Goal: Task Accomplishment & Management: Use online tool/utility

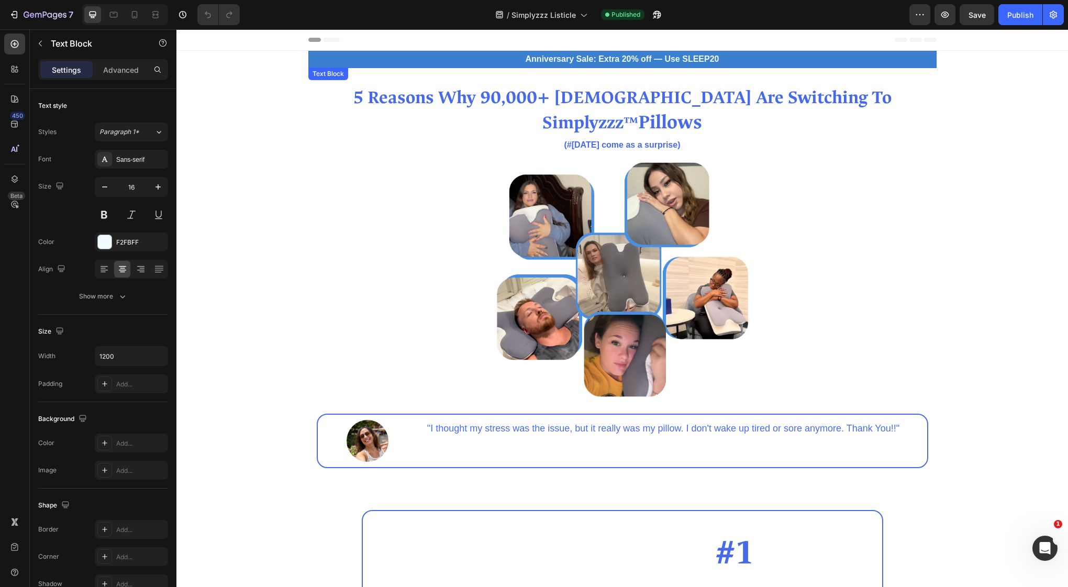
click at [648, 60] on strong "Anniversary Sale: Extra 20% off — Use SLEEP20" at bounding box center [623, 58] width 194 height 9
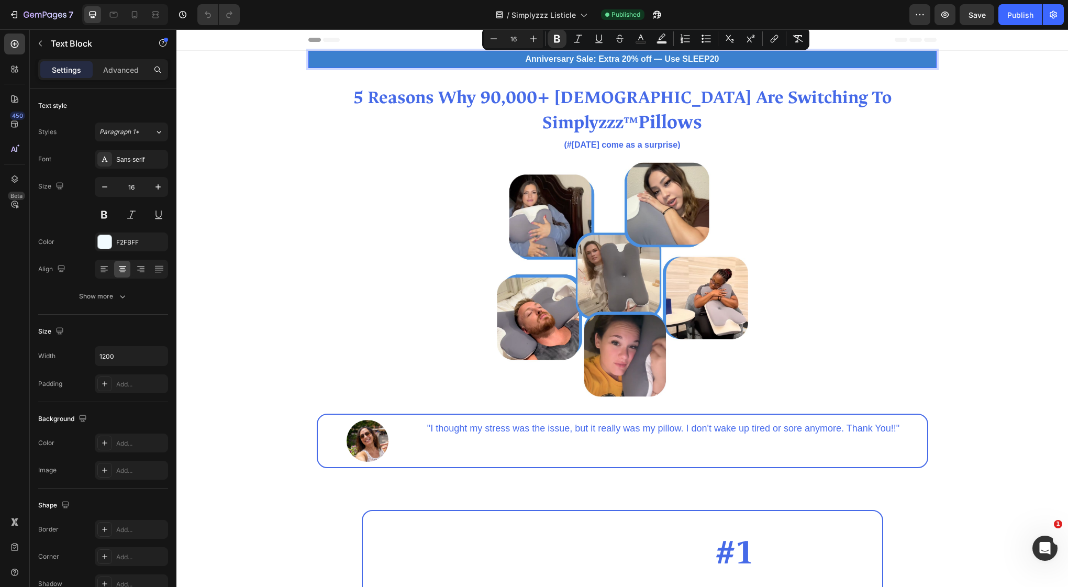
click at [717, 61] on strong "Anniversary Sale: Extra 20% off — Use SLEEP20" at bounding box center [623, 58] width 194 height 9
drag, startPoint x: 720, startPoint y: 59, endPoint x: 604, endPoint y: 56, distance: 115.8
click at [604, 56] on p "Anniversary Sale: Extra 20% off — Use SLEEP20" at bounding box center [622, 59] width 626 height 15
click at [132, 11] on icon at bounding box center [135, 14] width 6 height 7
type input "14"
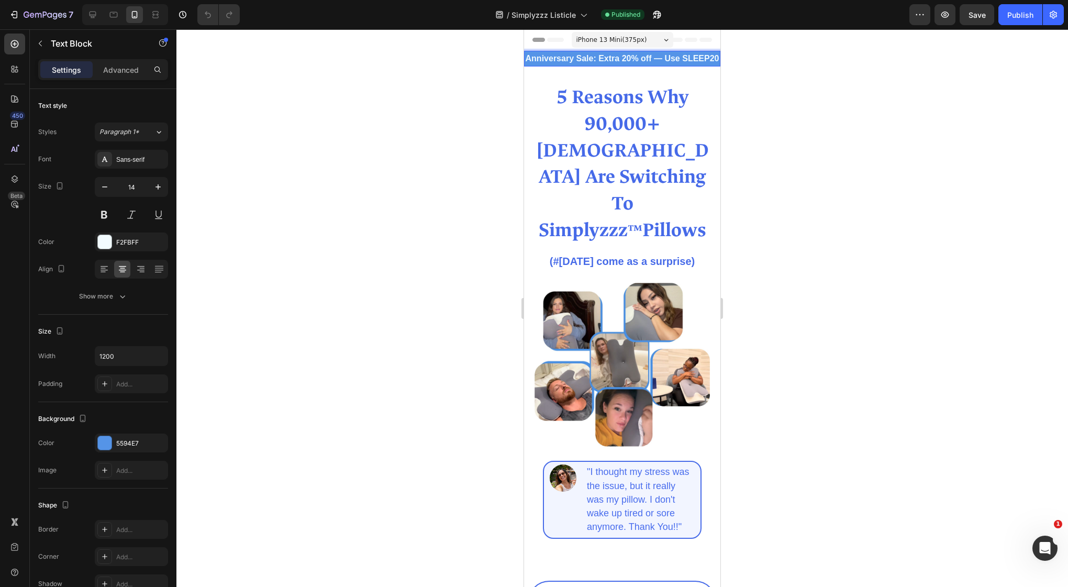
click at [697, 59] on strong "Anniversary Sale: Extra 20% off — Use SLEEP20" at bounding box center [623, 58] width 194 height 9
click at [626, 58] on strong "Anniversary Sale: Extra 20% off" at bounding box center [622, 58] width 126 height 9
click at [687, 59] on p "Anniversary Sale: Extra 20% off" at bounding box center [622, 59] width 194 height 14
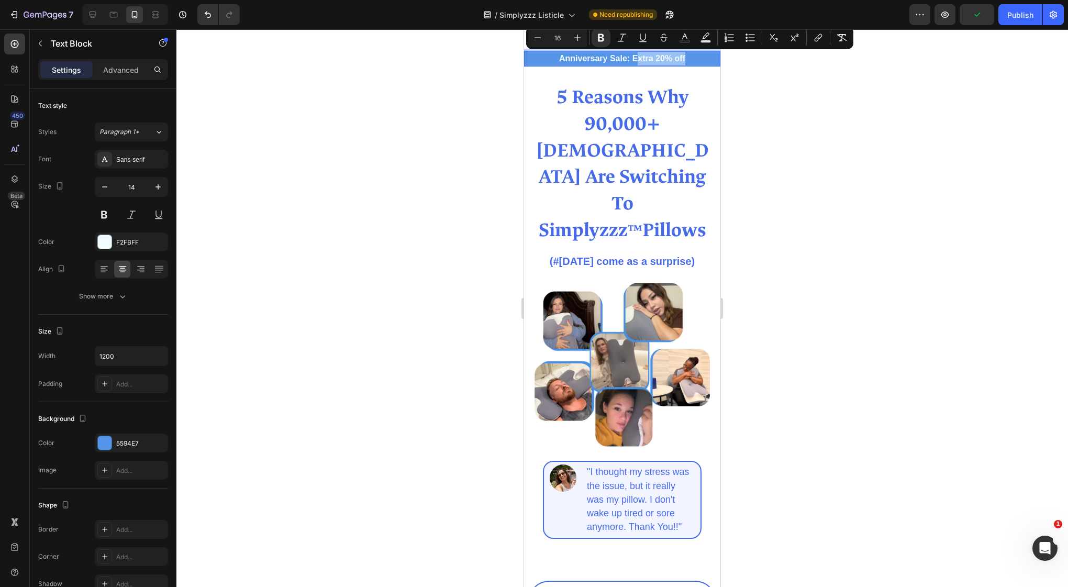
drag, startPoint x: 689, startPoint y: 59, endPoint x: 639, endPoint y: 59, distance: 49.8
click at [639, 59] on p "Anniversary Sale: Extra 20% off" at bounding box center [622, 59] width 194 height 14
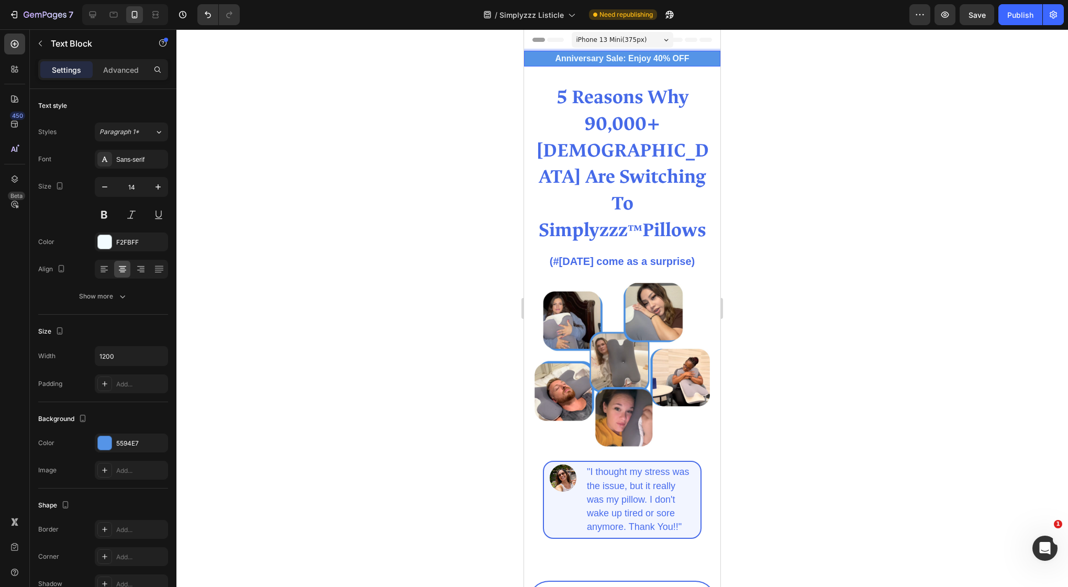
click at [621, 57] on strong "Anniversary Sale: Enjoy 40% OFF" at bounding box center [622, 58] width 134 height 9
click at [625, 57] on strong "Anniversary Sale: Enjoy 40% OFF" at bounding box center [622, 58] width 134 height 9
click at [651, 60] on strong "Anniversary Sale: Enjoy 40% OFF" at bounding box center [622, 58] width 134 height 9
click at [635, 60] on strong "Anniversary Sale: 40% OFF" at bounding box center [622, 58] width 109 height 9
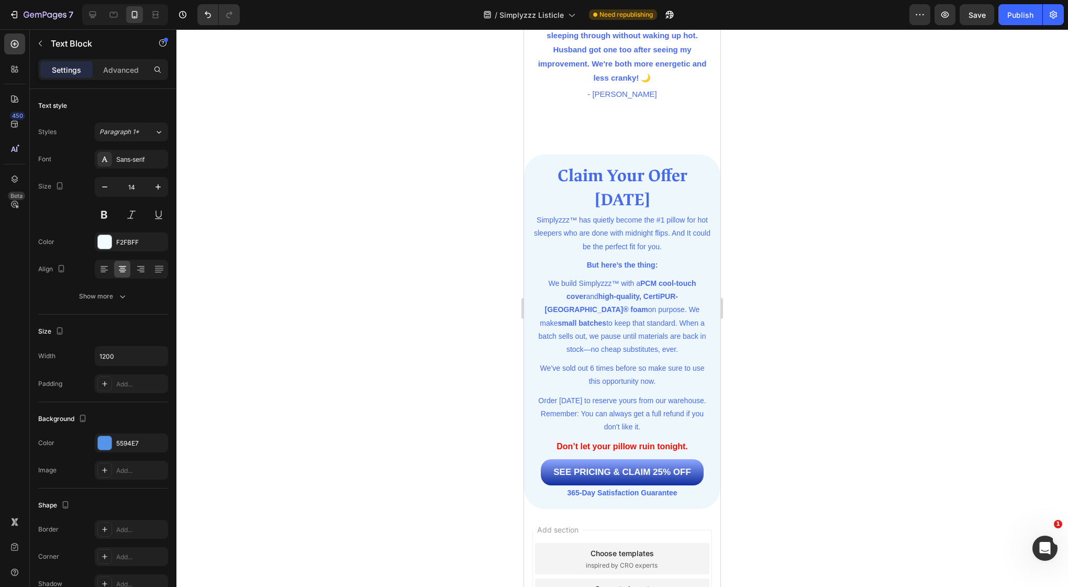
scroll to position [4124, 0]
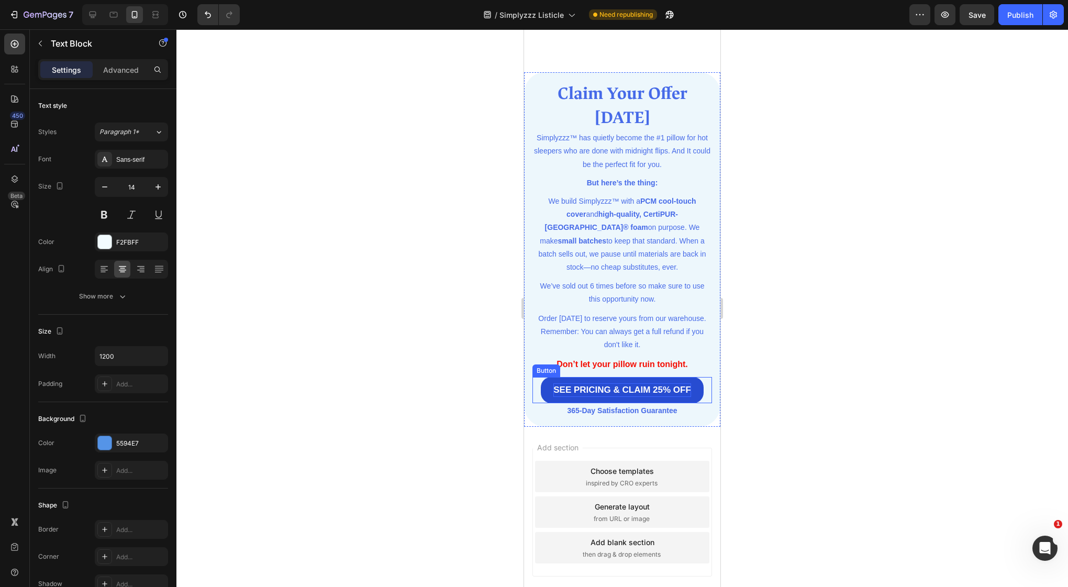
click at [666, 385] on strong "SEE PRICING & CLAIM 25% OFF" at bounding box center [623, 390] width 138 height 10
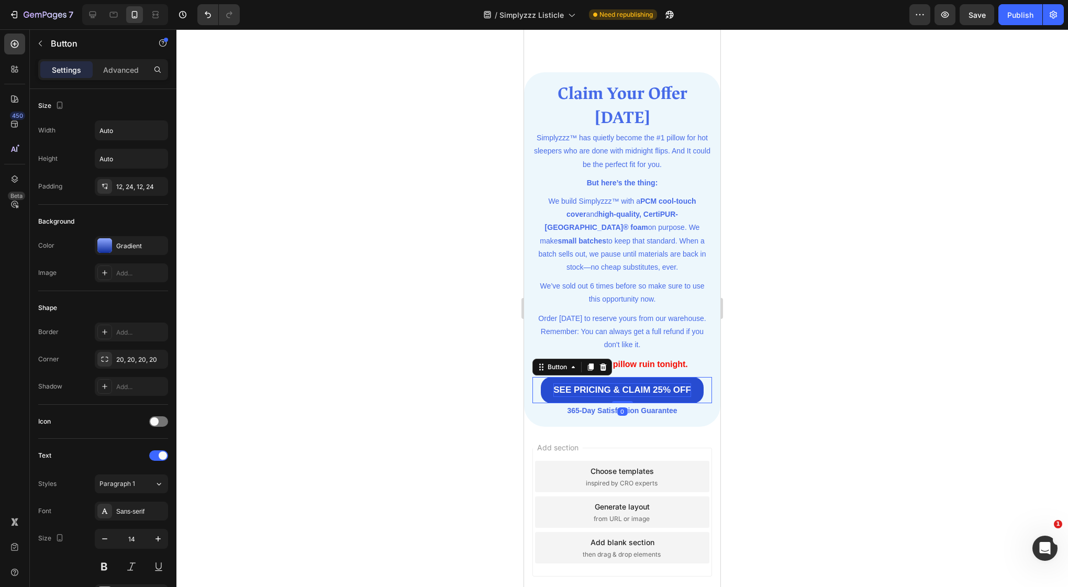
click at [664, 385] on strong "SEE PRICING & CLAIM 25% OFF" at bounding box center [623, 390] width 138 height 10
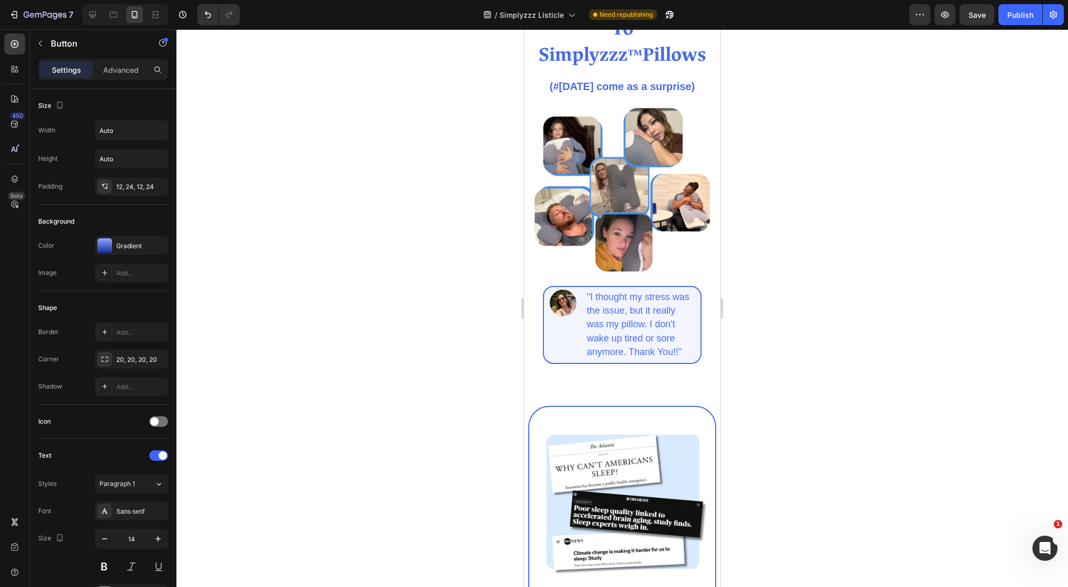
scroll to position [0, 0]
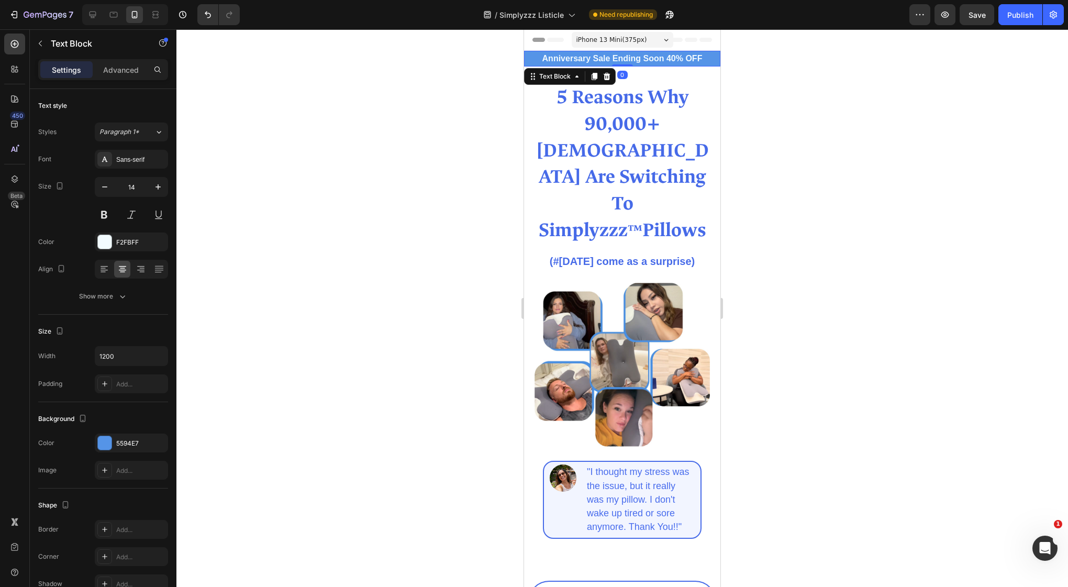
click at [678, 59] on strong "Anniversary Sale Ending Soon 40% OFF" at bounding box center [623, 58] width 160 height 9
click at [689, 60] on strong "Anniversary Sale Ending Soon 40% OFF" at bounding box center [623, 58] width 160 height 9
drag, startPoint x: 703, startPoint y: 59, endPoint x: 667, endPoint y: 57, distance: 35.6
click at [667, 57] on p "Anniversary Sale Ending Soon 40% OFF" at bounding box center [622, 59] width 194 height 14
click at [559, 57] on p "Anniversary Sale Ending Soon" at bounding box center [622, 59] width 194 height 14
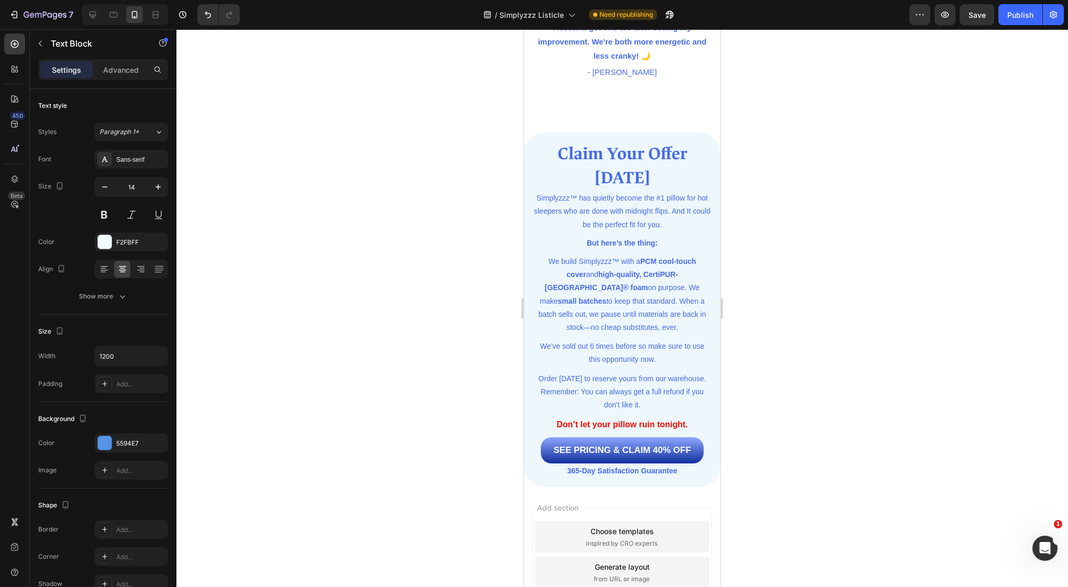
scroll to position [4124, 0]
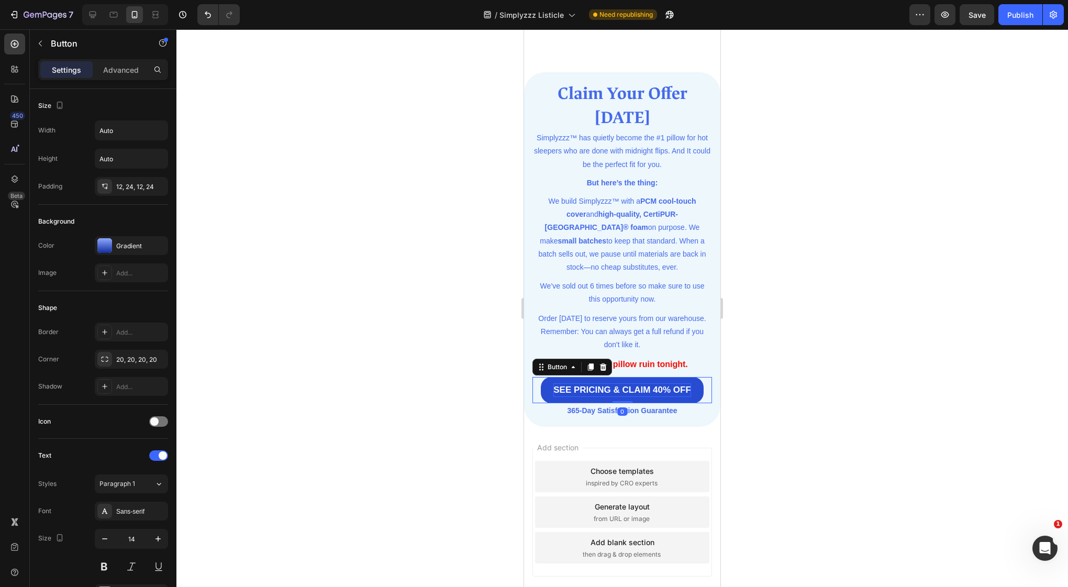
click at [668, 385] on strong "SEE PRICING & CLAIM 40% OFF" at bounding box center [623, 390] width 138 height 10
click at [678, 385] on strong "SEE PRICING & CLAIM 40% OFF" at bounding box center [623, 390] width 138 height 10
click at [689, 385] on strong "SEE PRICING & CLAIM 40% OFF" at bounding box center [623, 390] width 138 height 10
click at [625, 385] on strong "SEE PRICING & (Claim 40% OFF)" at bounding box center [621, 390] width 139 height 10
click at [937, 183] on div at bounding box center [622, 308] width 892 height 558
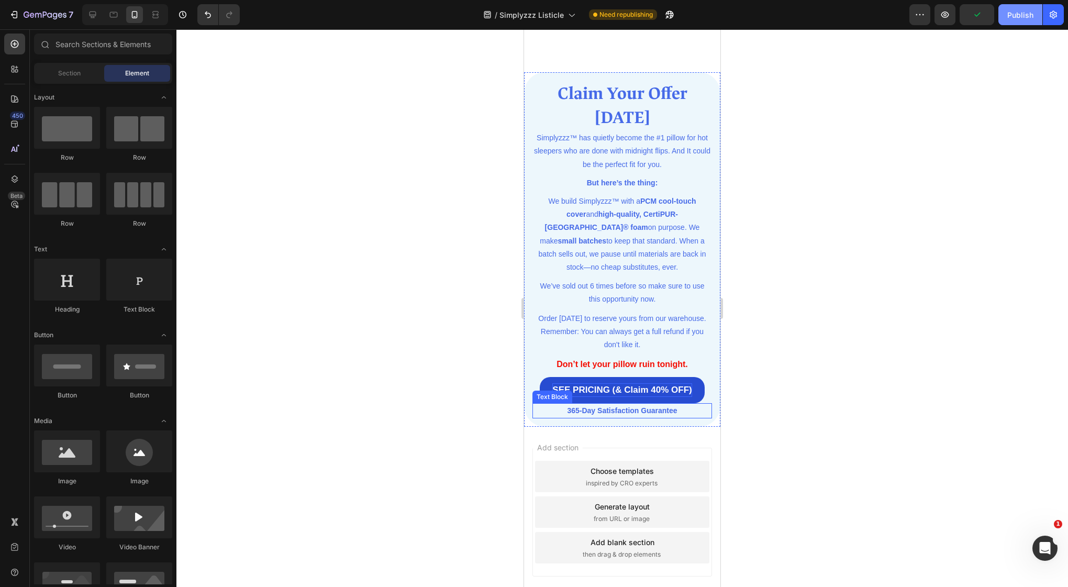
click at [1019, 18] on div "Publish" at bounding box center [1021, 14] width 26 height 11
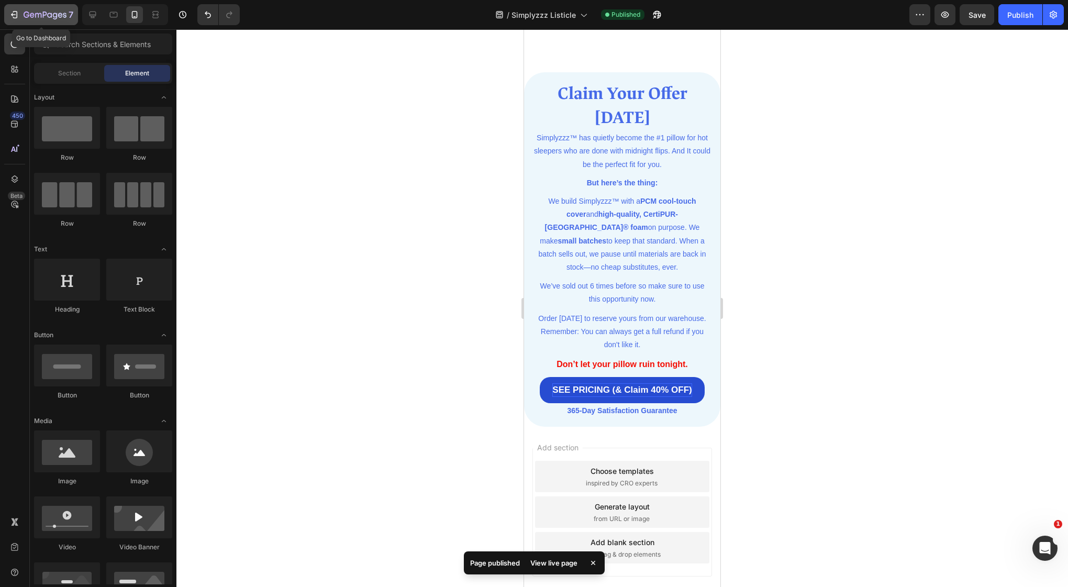
click at [51, 19] on icon "button" at bounding box center [45, 15] width 43 height 9
